Goal: Transaction & Acquisition: Purchase product/service

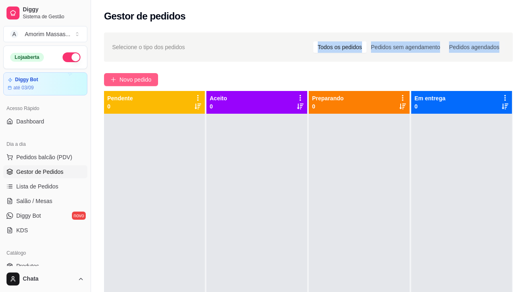
click at [135, 78] on span "Novo pedido" at bounding box center [136, 79] width 32 height 9
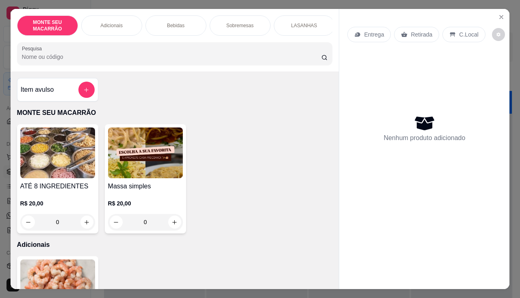
click at [162, 164] on img at bounding box center [145, 153] width 75 height 51
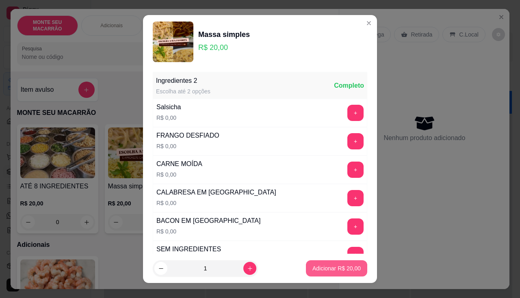
click at [334, 267] on p "Adicionar R$ 20,00" at bounding box center [337, 269] width 48 height 8
type input "1"
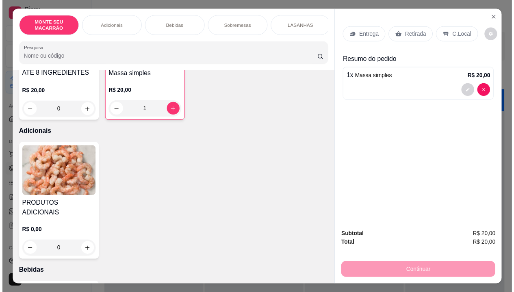
scroll to position [163, 0]
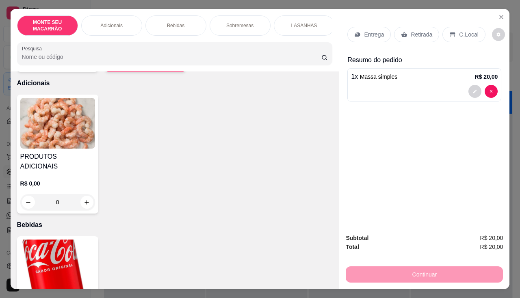
click at [54, 132] on img at bounding box center [57, 123] width 75 height 51
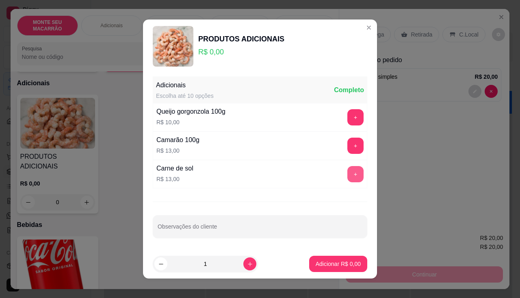
click at [349, 178] on button "+" at bounding box center [356, 174] width 16 height 16
click at [320, 264] on p "Adicionar R$ 13,00" at bounding box center [337, 264] width 48 height 8
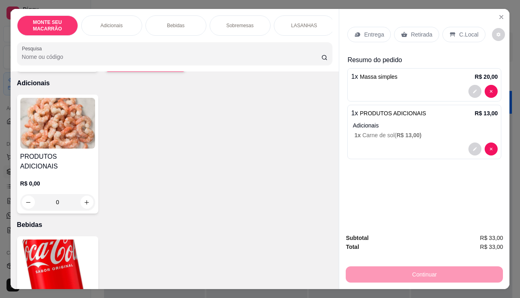
click at [416, 30] on p "Retirada" at bounding box center [422, 34] width 22 height 8
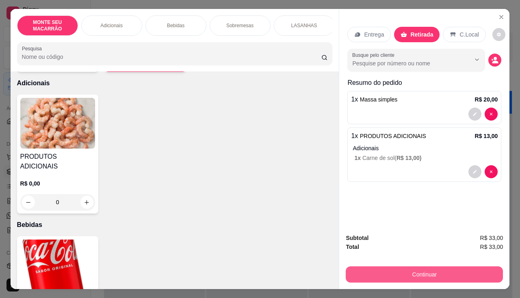
click at [442, 267] on button "Continuar" at bounding box center [424, 275] width 157 height 16
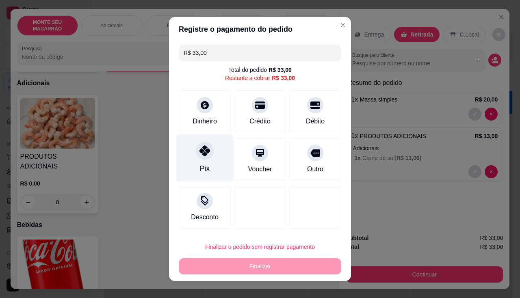
click at [200, 154] on icon at bounding box center [205, 151] width 11 height 11
type input "R$ 0,00"
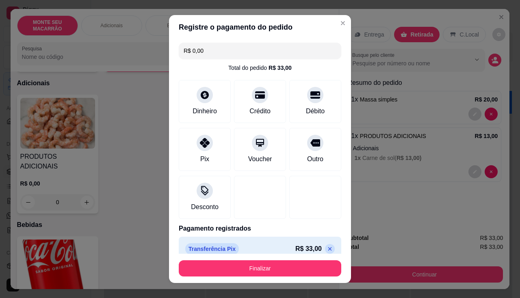
click at [229, 268] on button "Finalizar" at bounding box center [260, 269] width 163 height 16
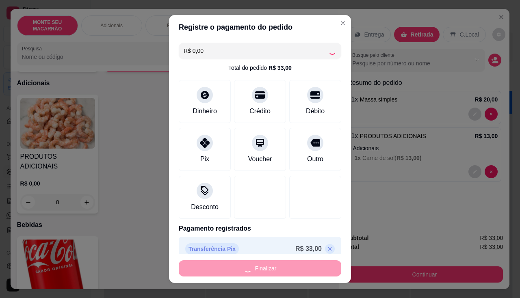
type input "0"
type input "-R$ 33,00"
